Goal: Information Seeking & Learning: Learn about a topic

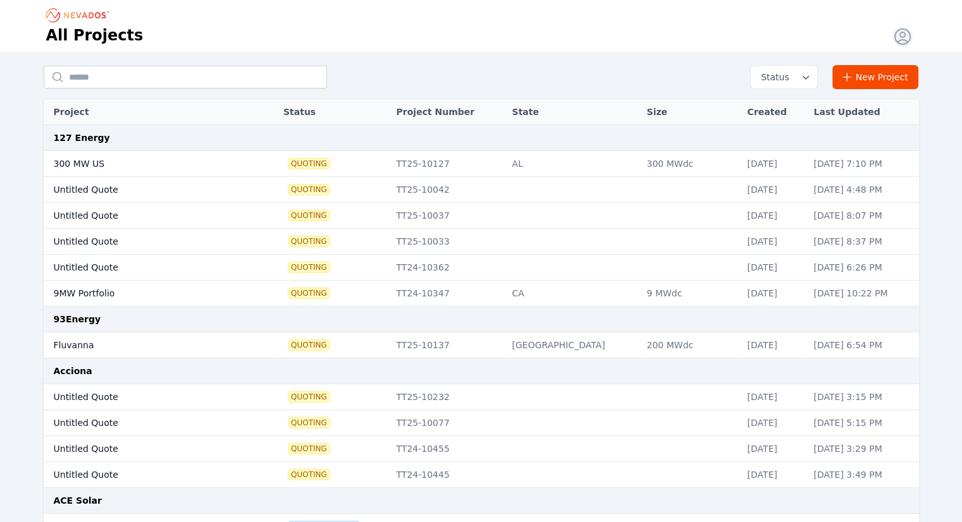
click at [276, 82] on input "text" at bounding box center [185, 77] width 283 height 23
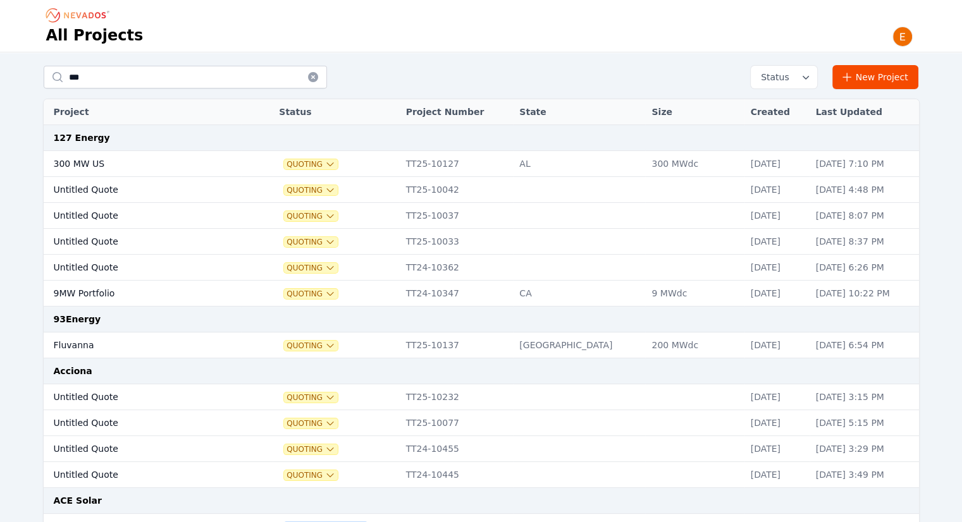
type input "***"
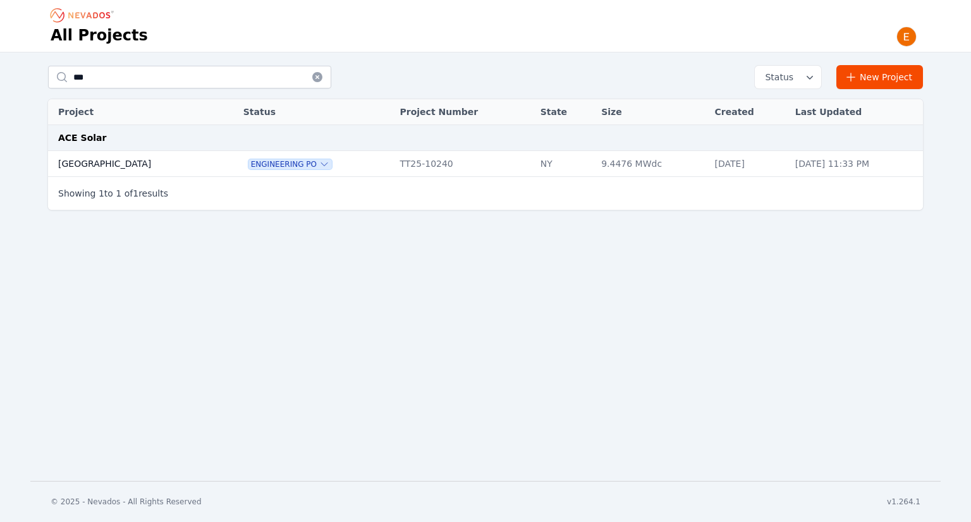
drag, startPoint x: 115, startPoint y: 163, endPoint x: 132, endPoint y: 168, distance: 17.0
click at [115, 163] on td "[GEOGRAPHIC_DATA]" at bounding box center [132, 164] width 169 height 26
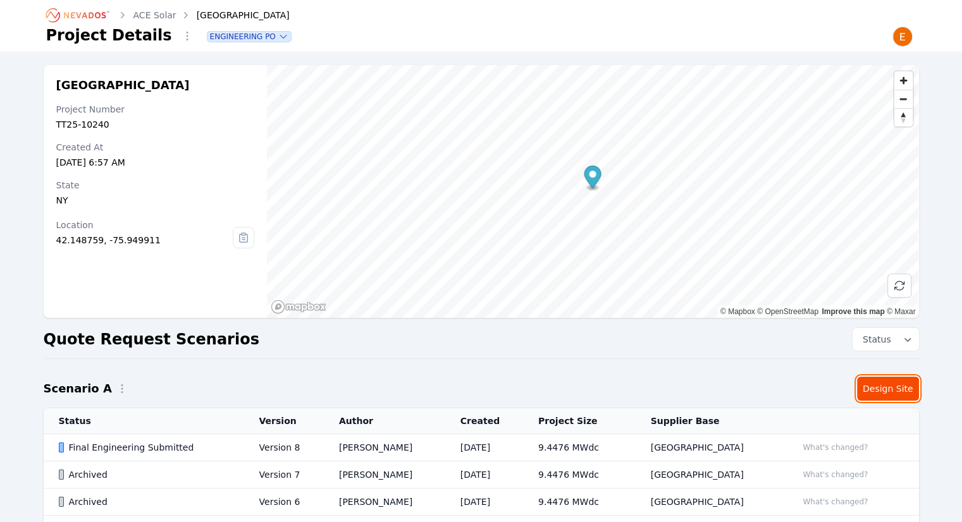
click at [878, 383] on link "Design Site" at bounding box center [888, 389] width 62 height 24
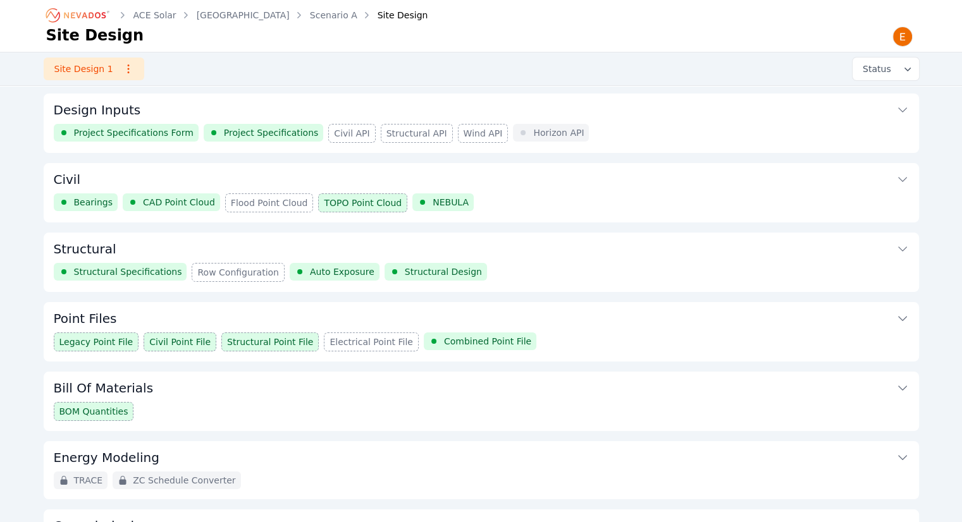
click at [531, 329] on button "Point Files" at bounding box center [481, 317] width 855 height 30
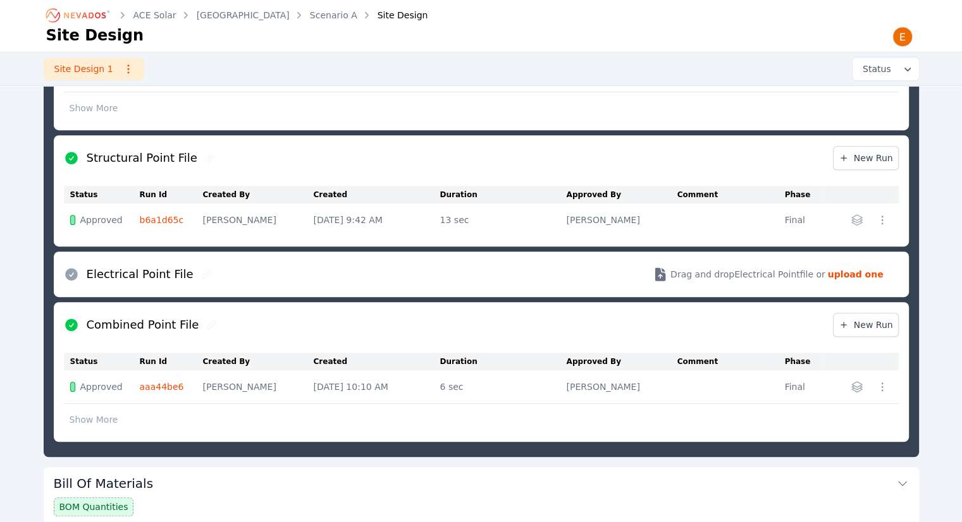
scroll to position [712, 0]
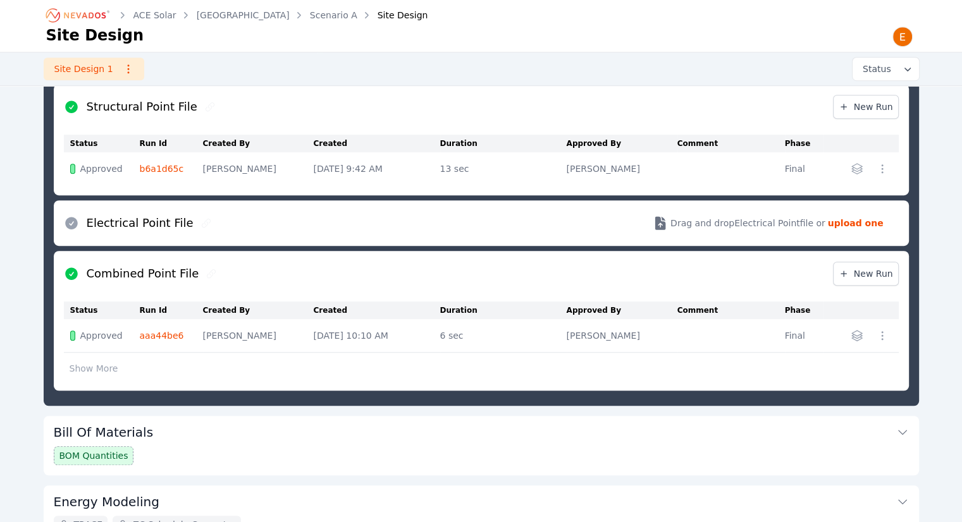
click at [89, 368] on button "Show More" at bounding box center [94, 369] width 60 height 24
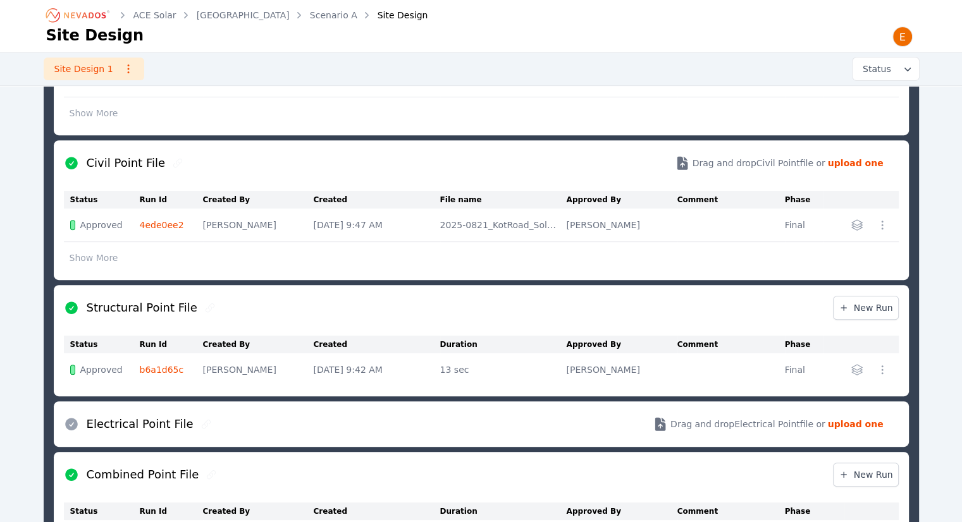
scroll to position [505, 0]
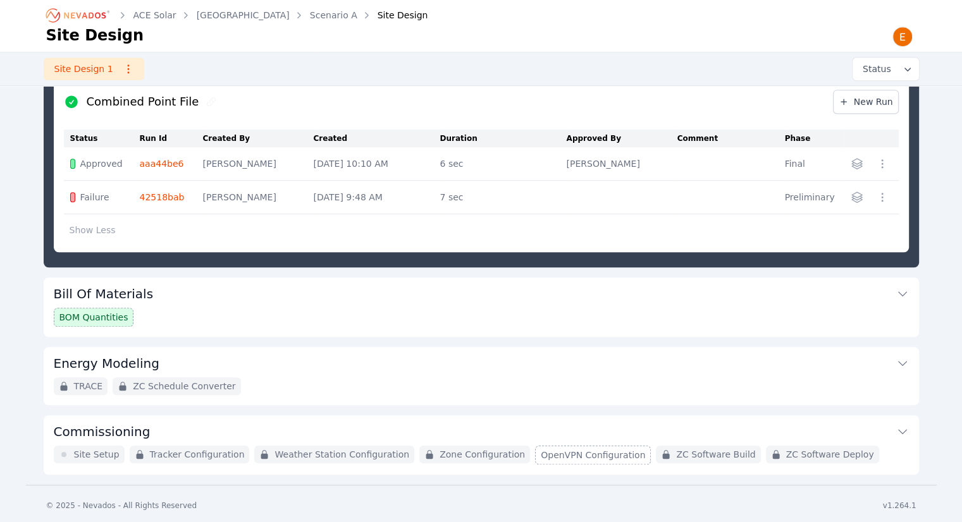
click at [474, 278] on button "Bill Of Materials" at bounding box center [481, 293] width 855 height 30
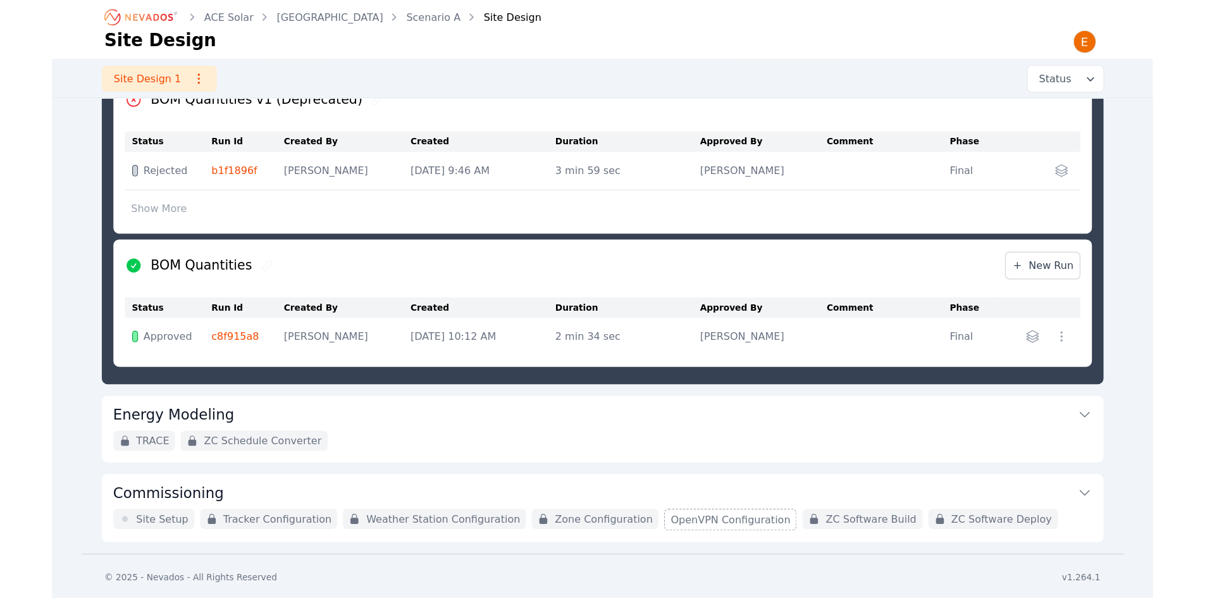
scroll to position [294, 0]
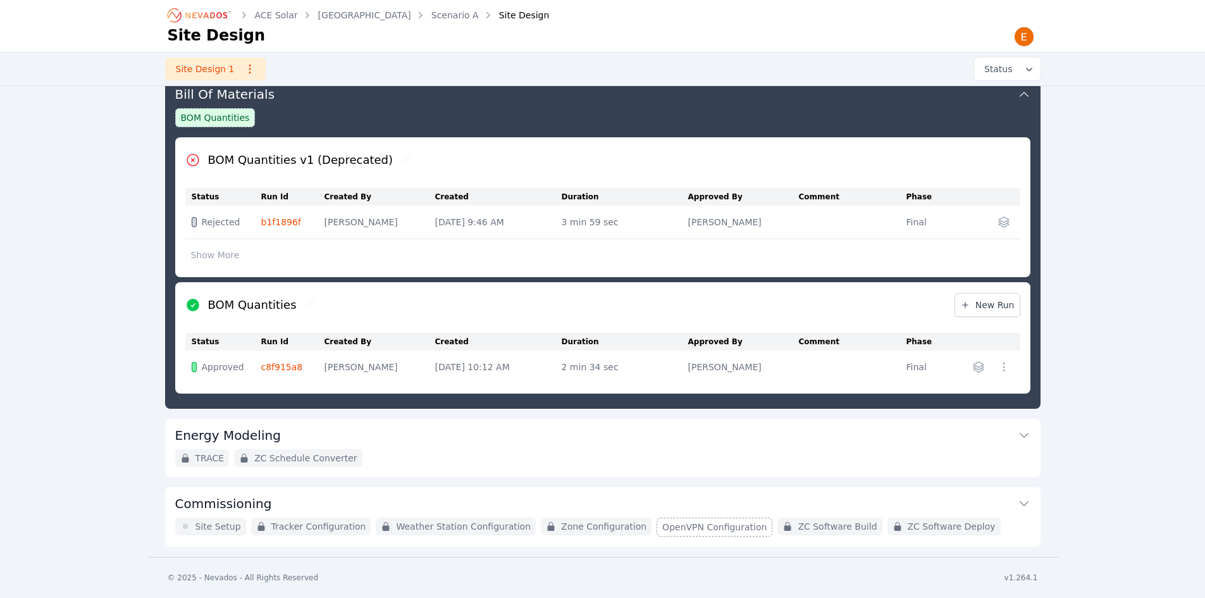
click at [330, 18] on link "[GEOGRAPHIC_DATA]" at bounding box center [364, 15] width 93 height 13
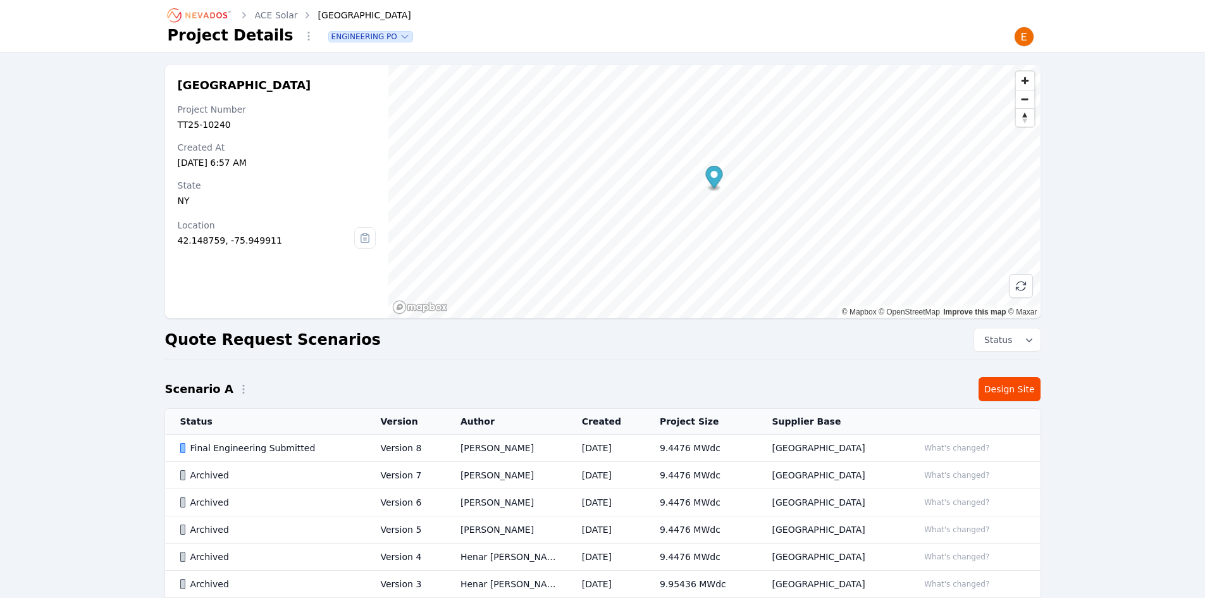
click at [828, 465] on td "[GEOGRAPHIC_DATA]" at bounding box center [830, 475] width 147 height 27
click at [462, 452] on td "Emily Walker" at bounding box center [505, 447] width 121 height 27
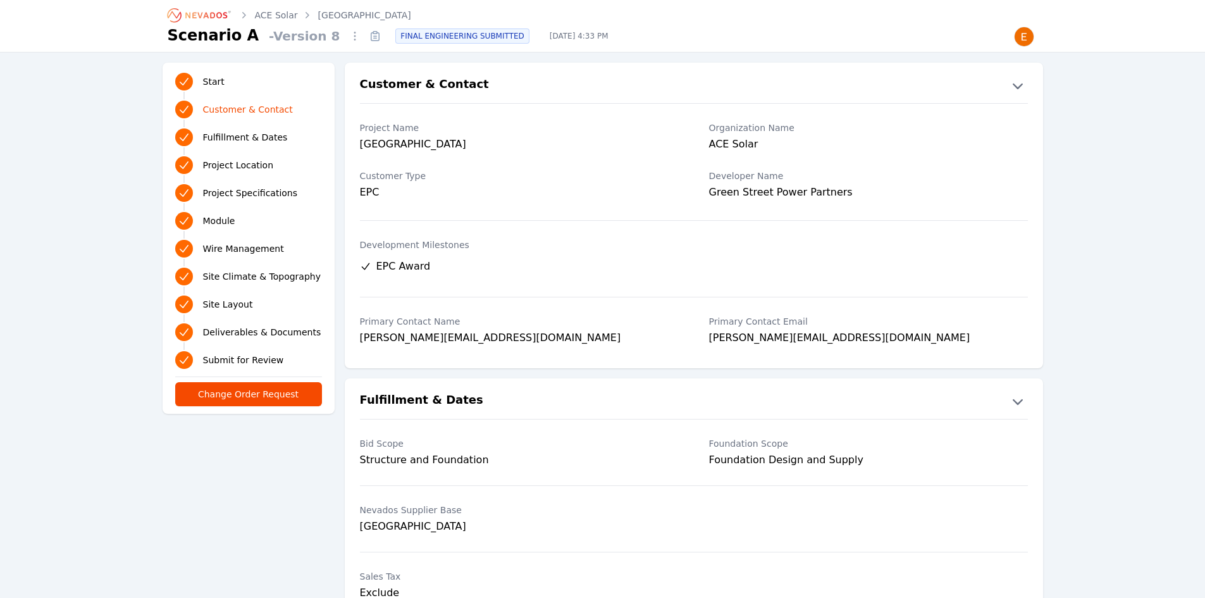
click at [371, 40] on icon at bounding box center [375, 37] width 8 height 8
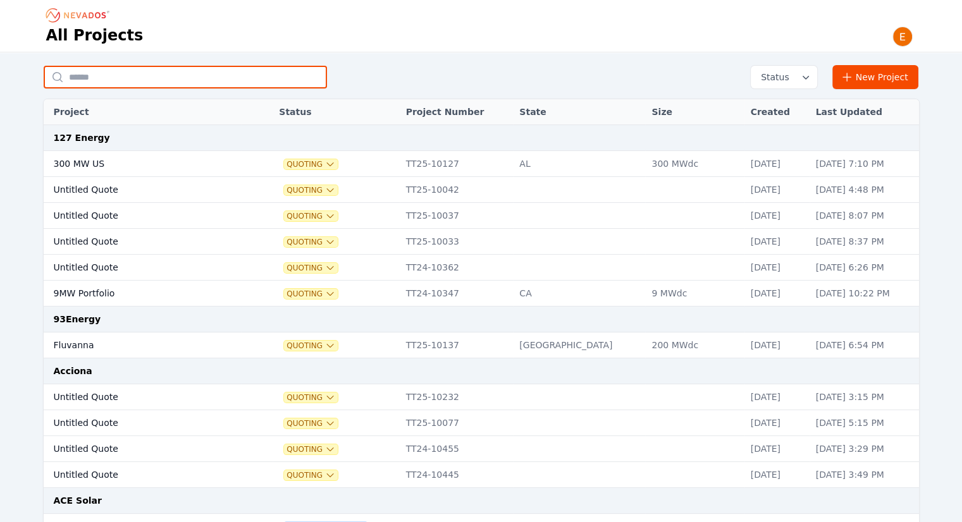
click at [216, 85] on input "text" at bounding box center [185, 77] width 283 height 23
type input "******"
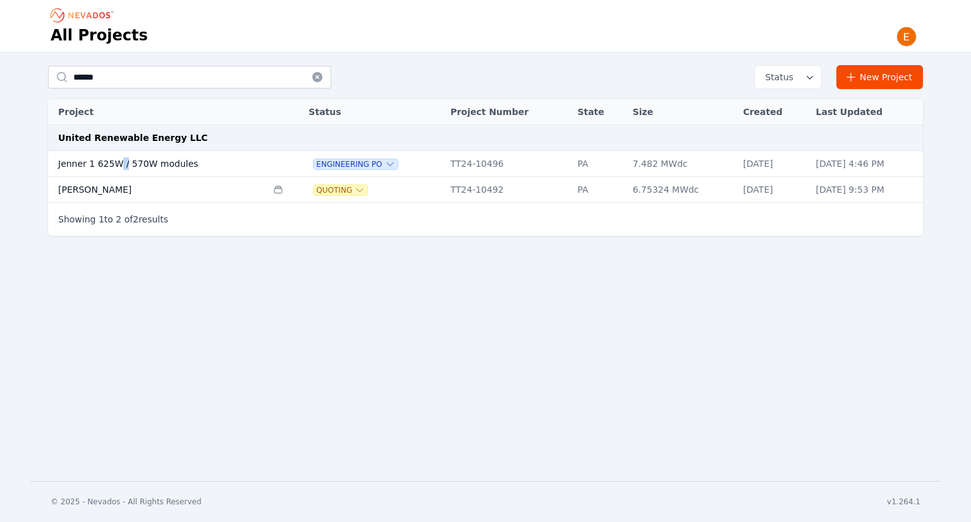
drag, startPoint x: 116, startPoint y: 169, endPoint x: 121, endPoint y: 162, distance: 8.6
click at [121, 162] on td "Jenner 1 625W / 570W modules" at bounding box center [157, 164] width 219 height 26
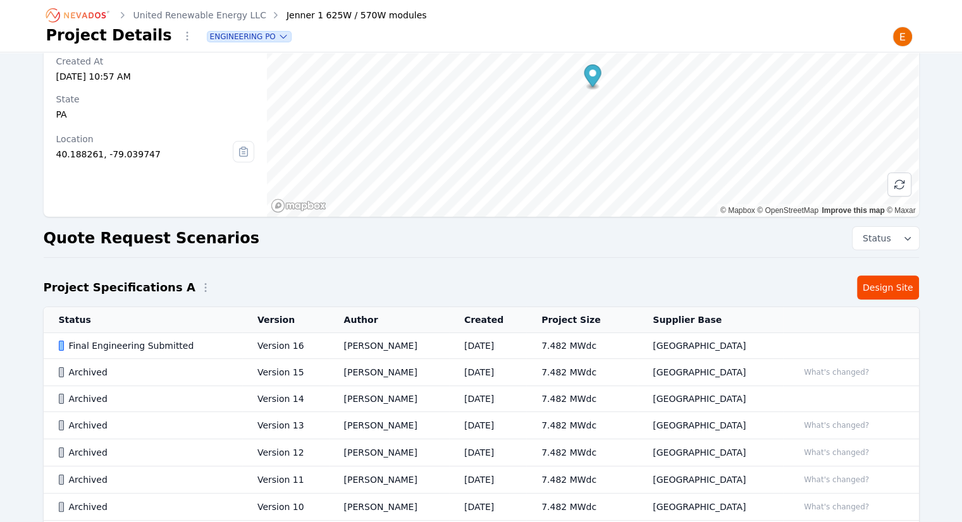
scroll to position [190, 0]
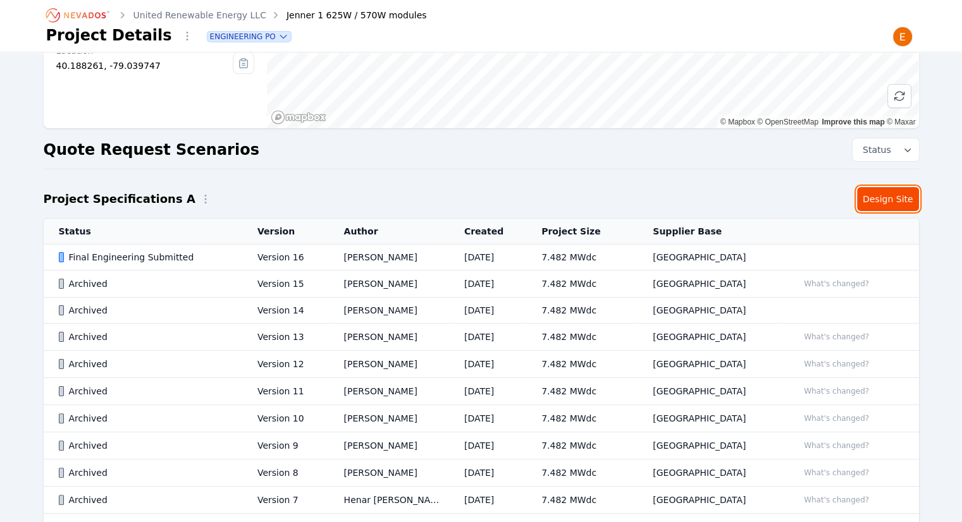
drag, startPoint x: 873, startPoint y: 196, endPoint x: 855, endPoint y: 209, distance: 22.1
click at [873, 196] on link "Design Site" at bounding box center [888, 199] width 62 height 24
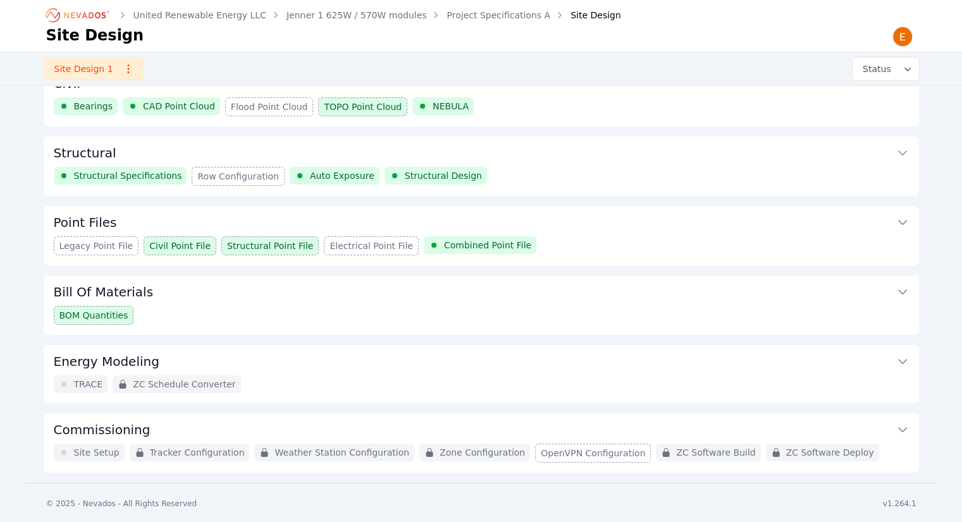
click at [580, 215] on button "Point Files" at bounding box center [481, 221] width 855 height 30
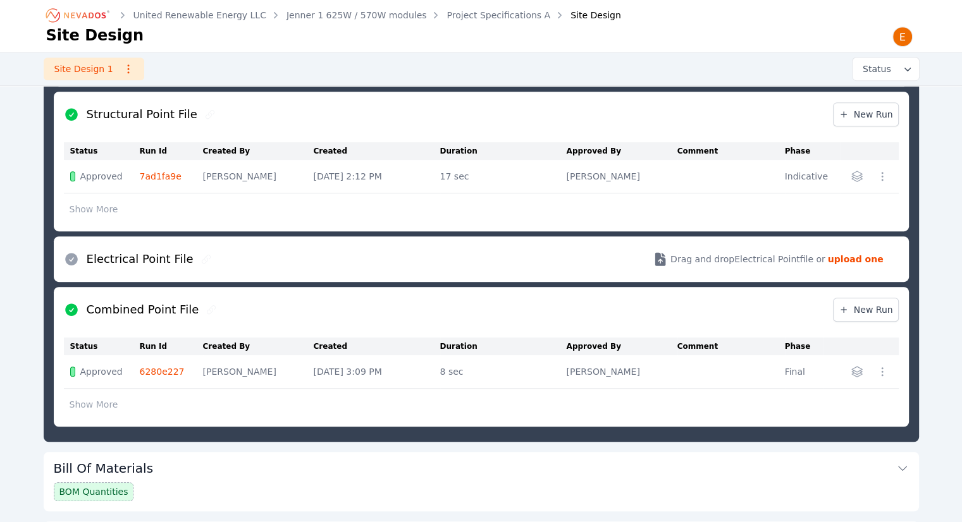
scroll to position [712, 0]
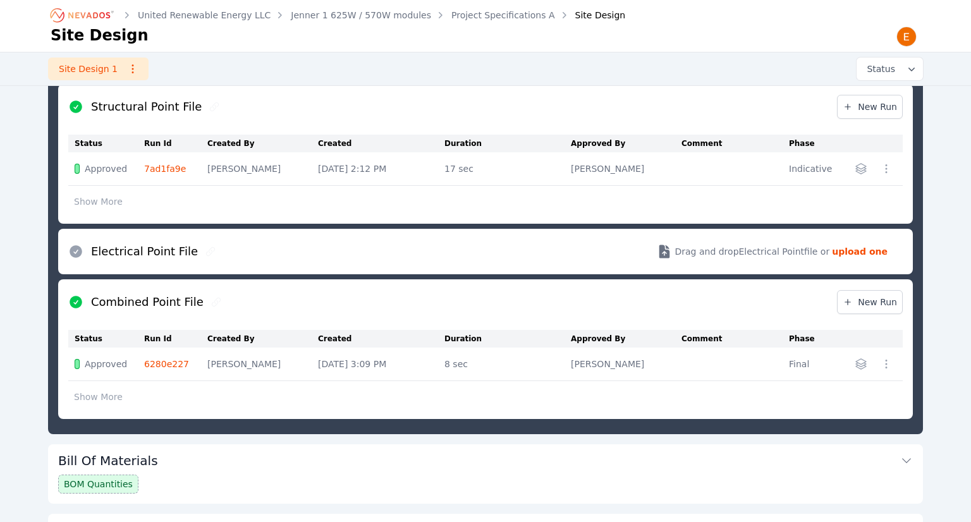
click at [885, 358] on icon "button" at bounding box center [886, 364] width 13 height 13
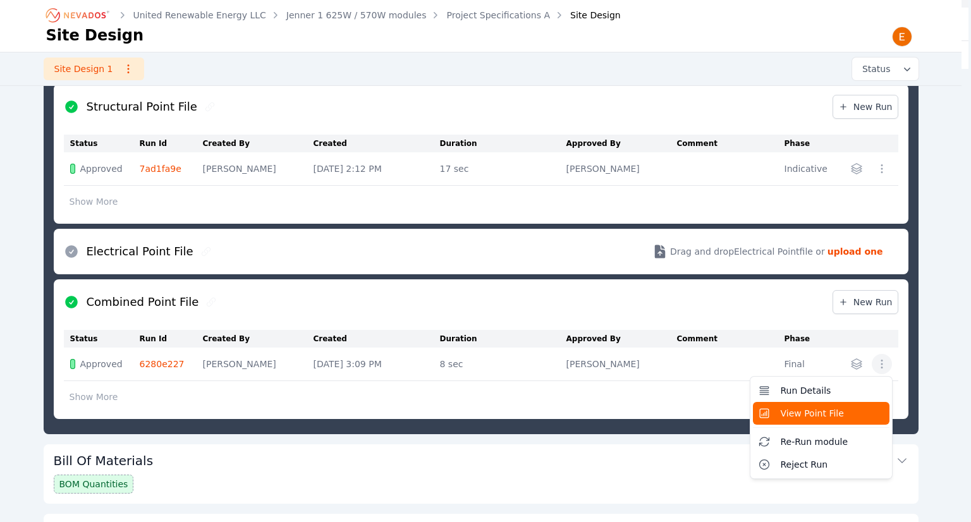
click at [846, 402] on button "View Point File" at bounding box center [821, 413] width 137 height 23
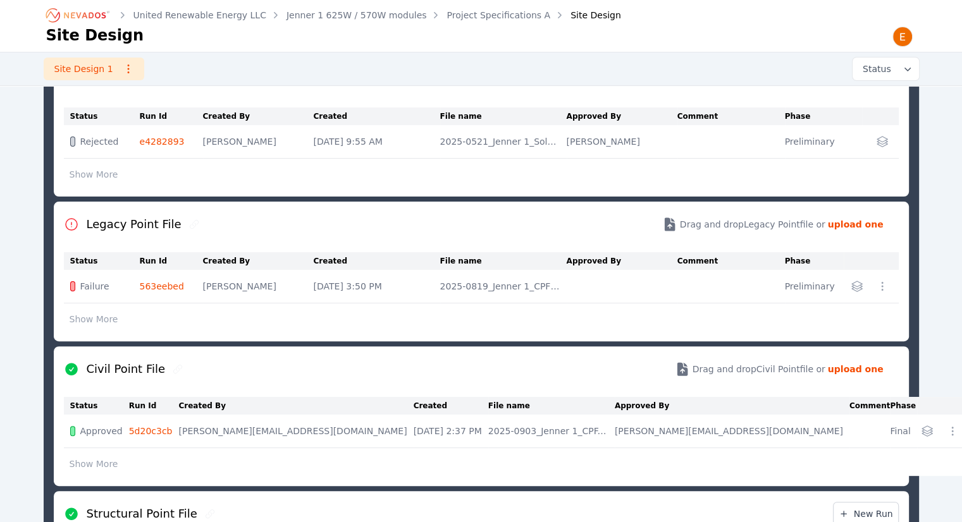
scroll to position [206, 0]
